Goal: Find specific page/section: Find specific page/section

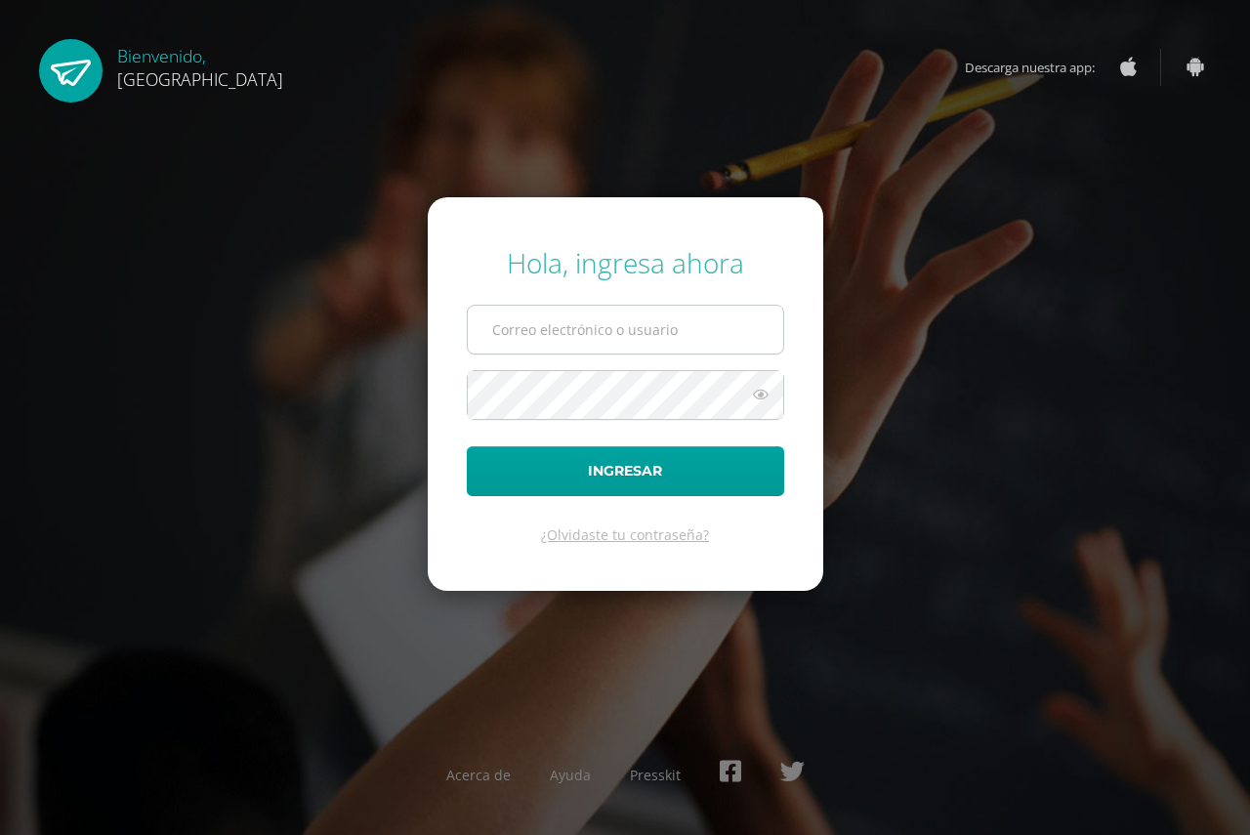
drag, startPoint x: 0, startPoint y: 0, endPoint x: 531, endPoint y: 330, distance: 625.6
click at [531, 330] on input "text" at bounding box center [626, 330] width 316 height 48
type input "karlap@cig.edu.gt"
click at [467, 446] on button "Ingresar" at bounding box center [625, 471] width 317 height 50
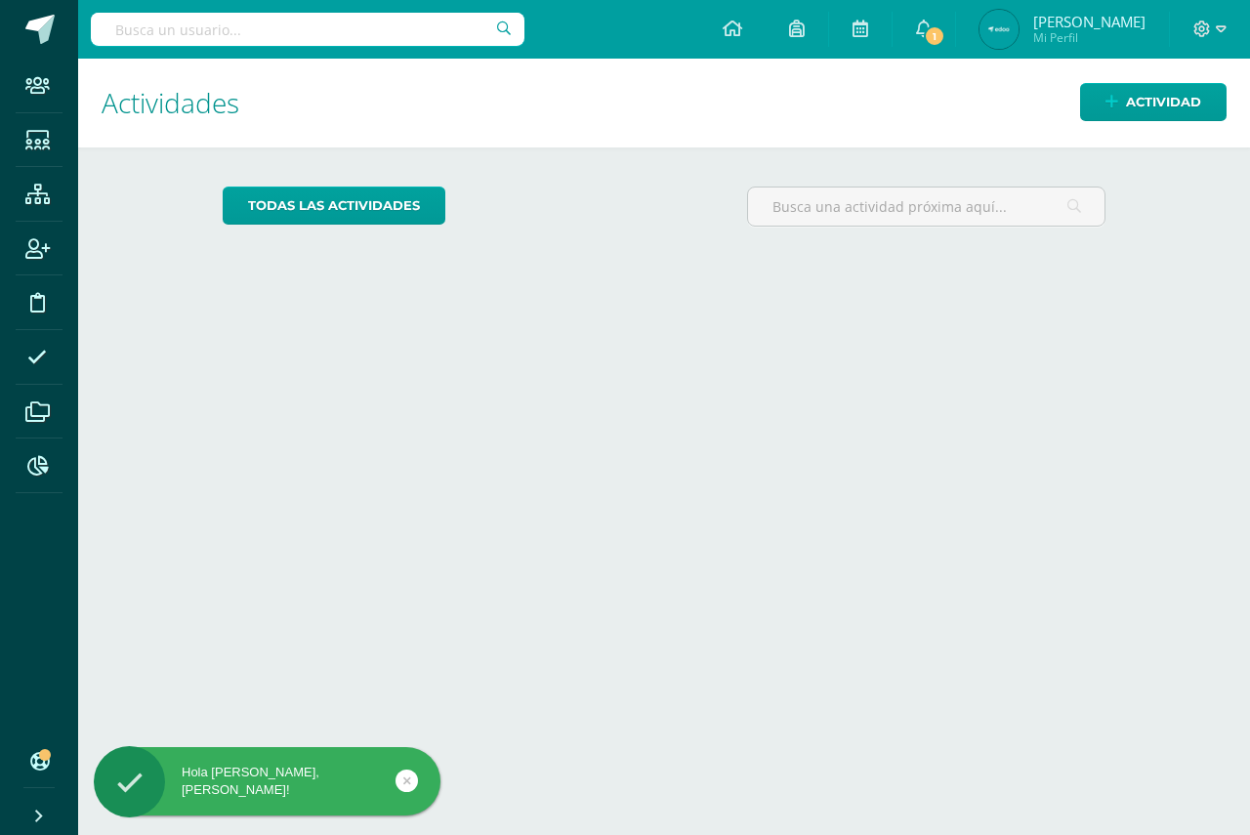
click at [259, 35] on input "text" at bounding box center [308, 29] width 434 height 33
type input "Fis"
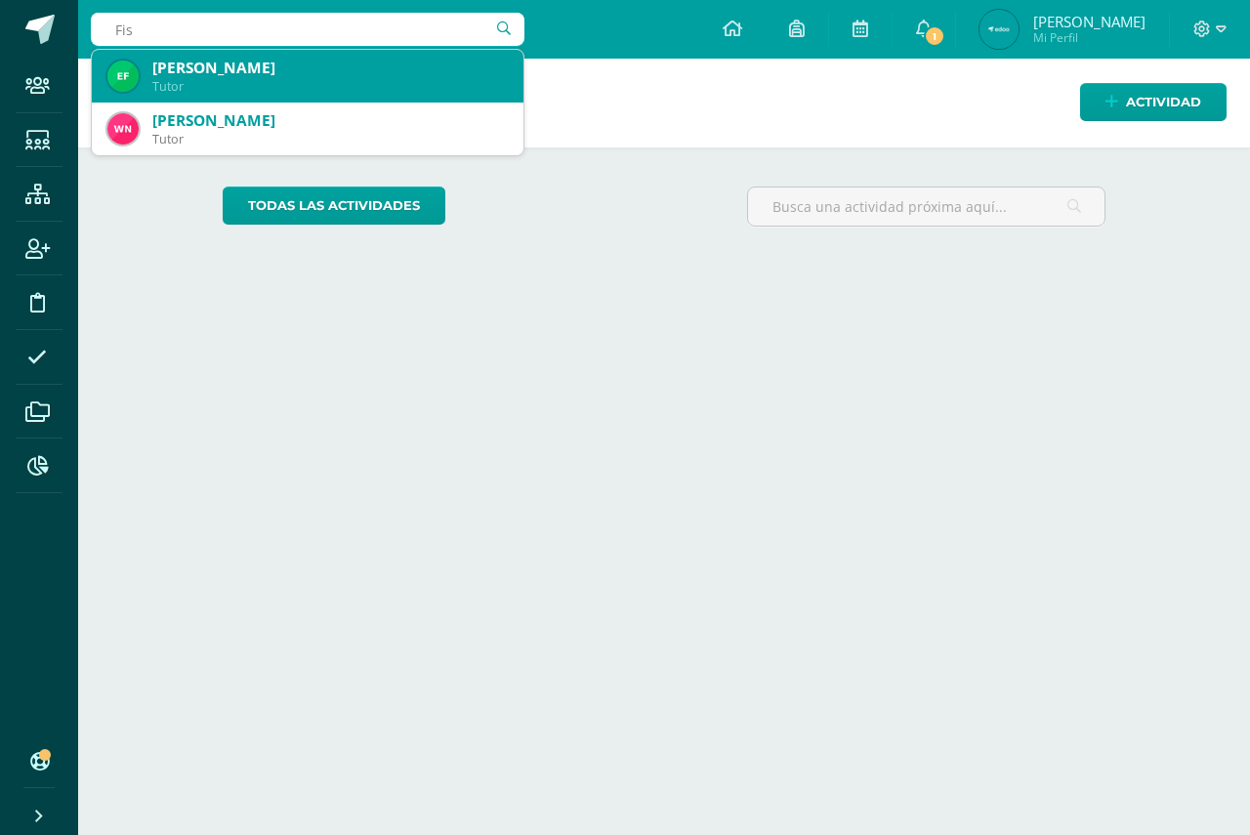
click at [252, 86] on div "Tutor" at bounding box center [330, 86] width 356 height 17
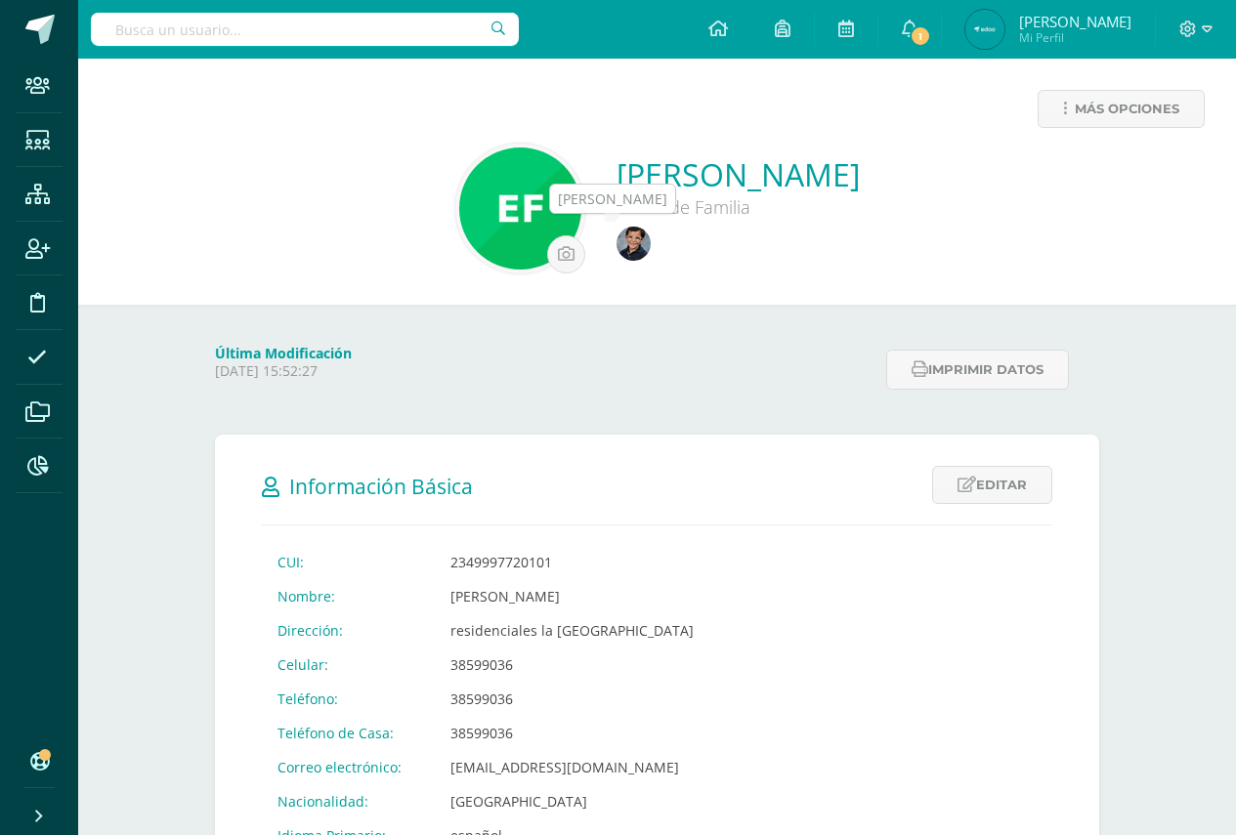
click at [646, 244] on img at bounding box center [633, 244] width 34 height 34
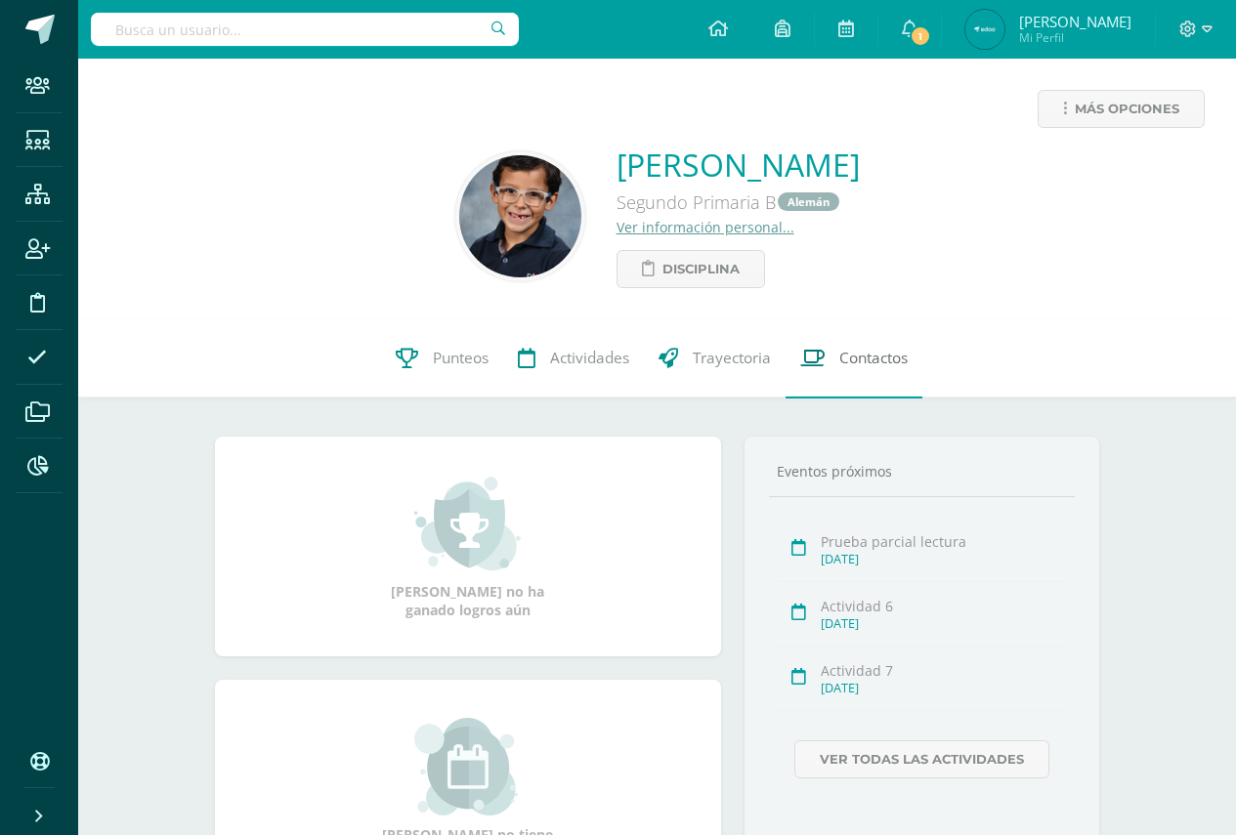
click at [864, 359] on span "Contactos" at bounding box center [873, 359] width 68 height 21
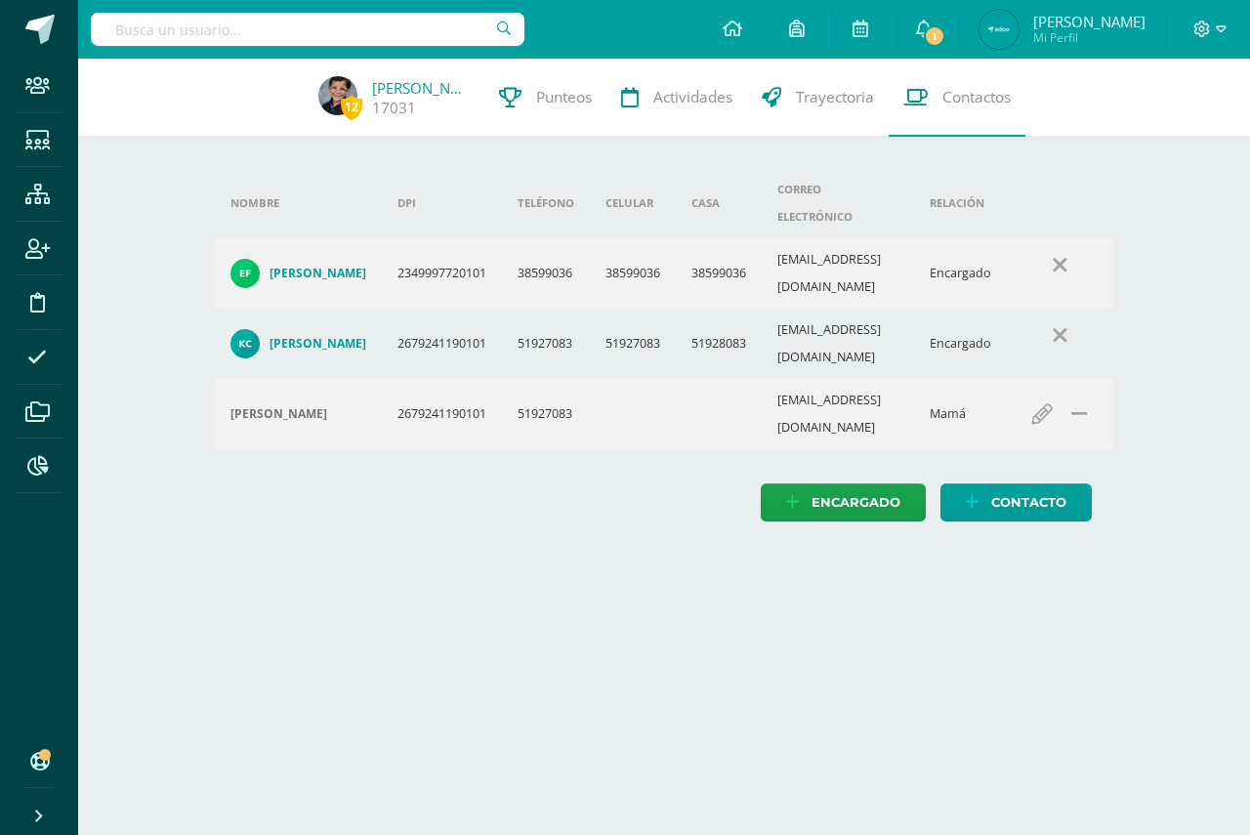
click at [316, 336] on h4 "Karla Corado" at bounding box center [318, 344] width 97 height 16
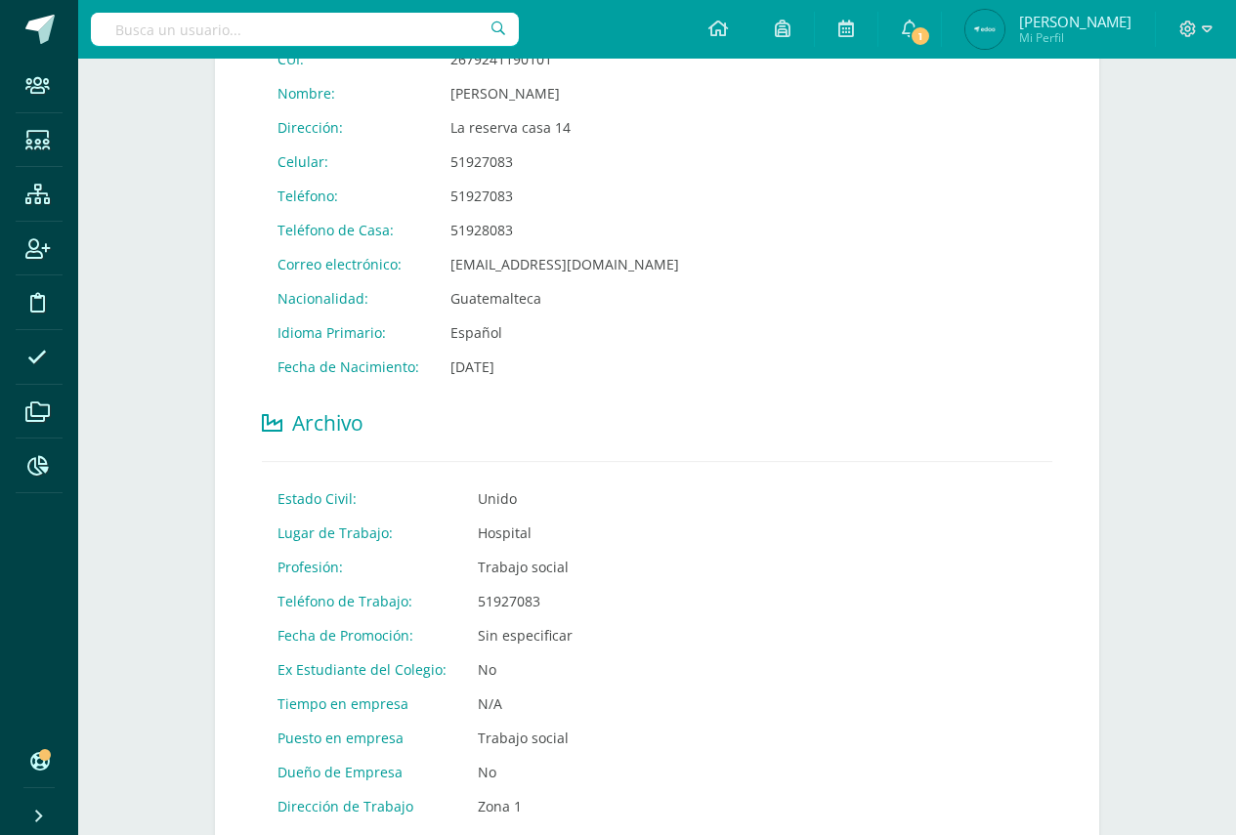
scroll to position [293, 0]
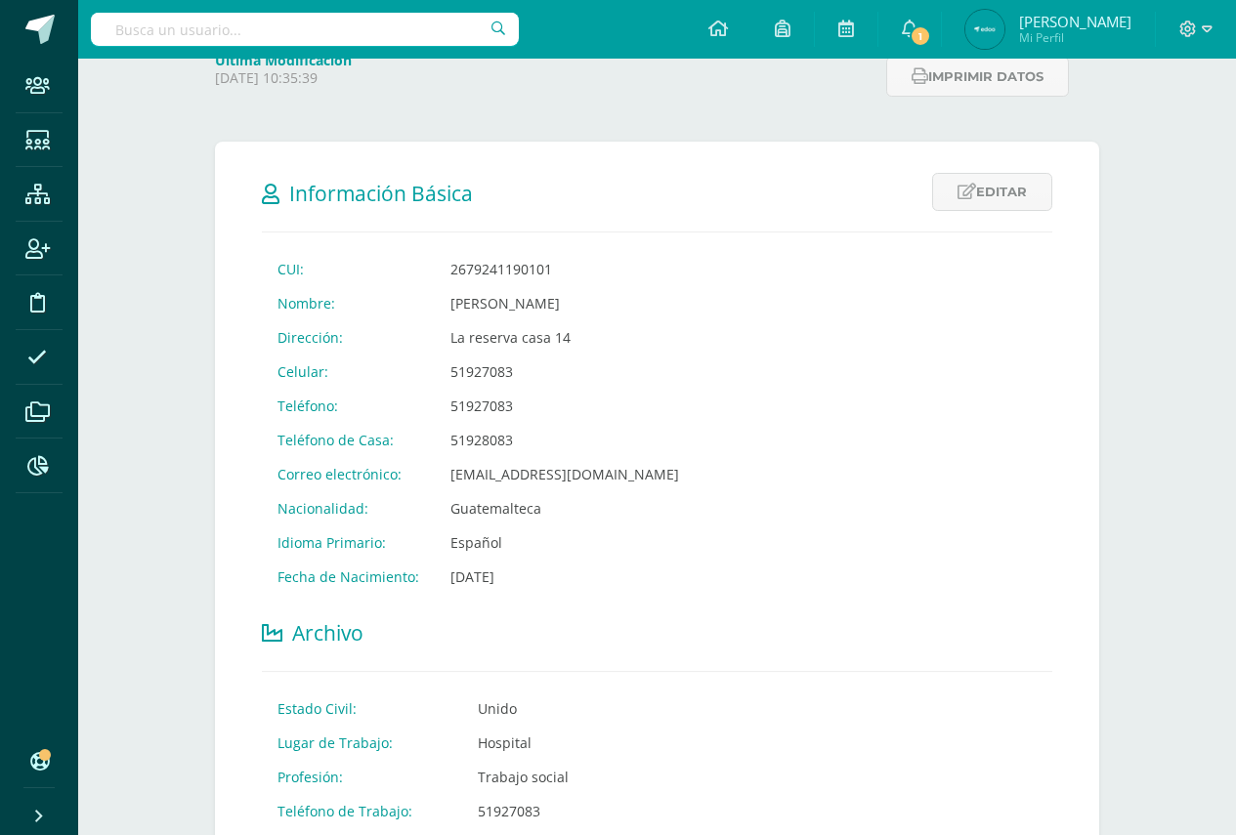
click at [1213, 26] on div at bounding box center [1196, 29] width 80 height 59
click at [1205, 28] on icon at bounding box center [1206, 30] width 11 height 18
click at [1168, 136] on span "Cerrar sesión" at bounding box center [1146, 133] width 88 height 19
